Goal: Task Accomplishment & Management: Manage account settings

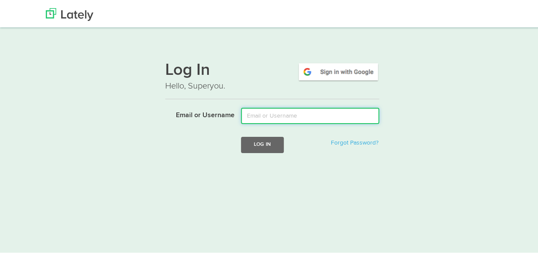
click at [308, 111] on input "Email or Username" at bounding box center [310, 114] width 138 height 16
type input "[PERSON_NAME][EMAIL_ADDRESS][PERSON_NAME][DOMAIN_NAME]"
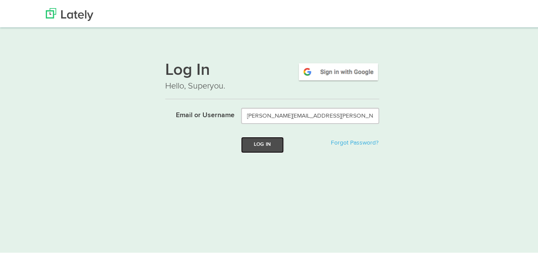
click at [265, 146] on button "Log In" at bounding box center [262, 143] width 43 height 16
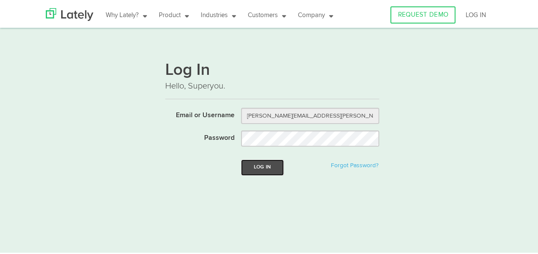
click at [267, 164] on button "Log In" at bounding box center [262, 166] width 43 height 16
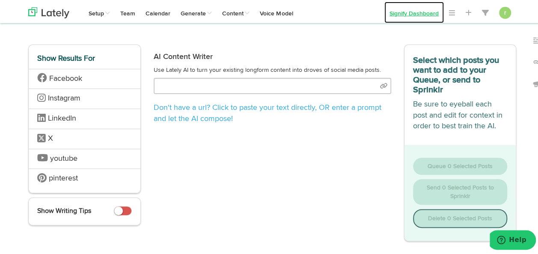
click at [412, 14] on link "Signify Dashboard" at bounding box center [414, 10] width 60 height 21
